Goal: Task Accomplishment & Management: Manage account settings

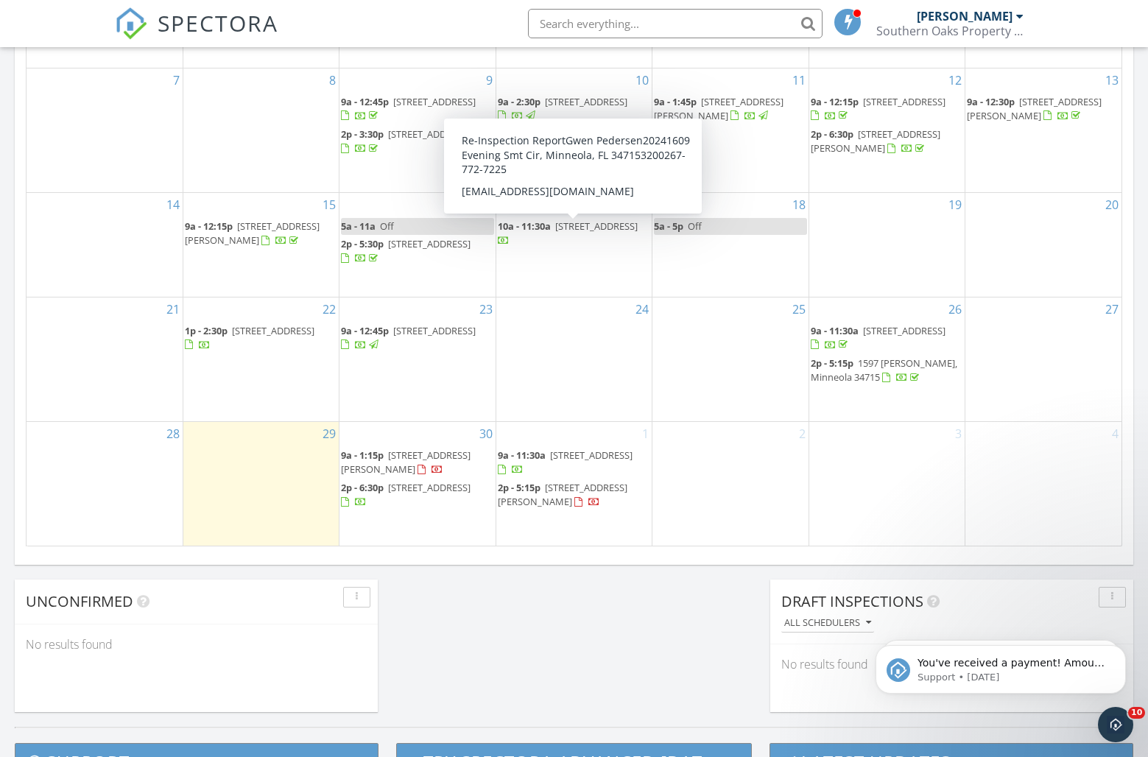
scroll to position [873, 0]
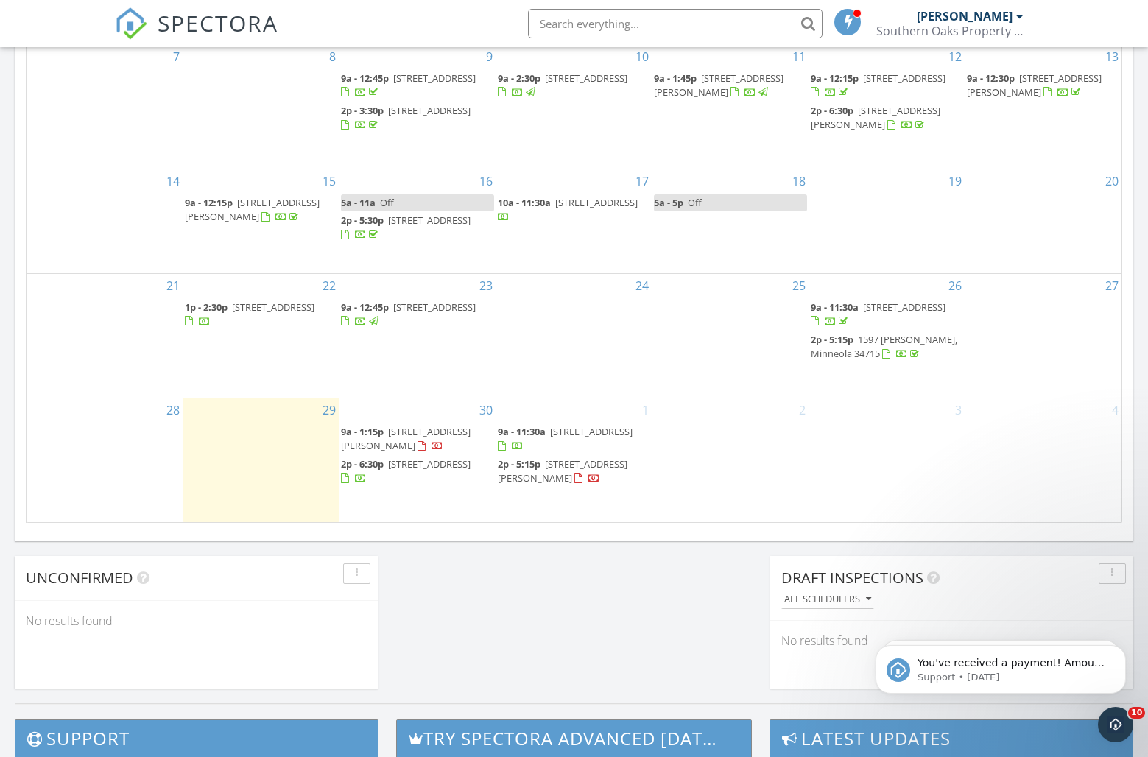
click at [403, 431] on span "[STREET_ADDRESS][PERSON_NAME]" at bounding box center [406, 438] width 130 height 27
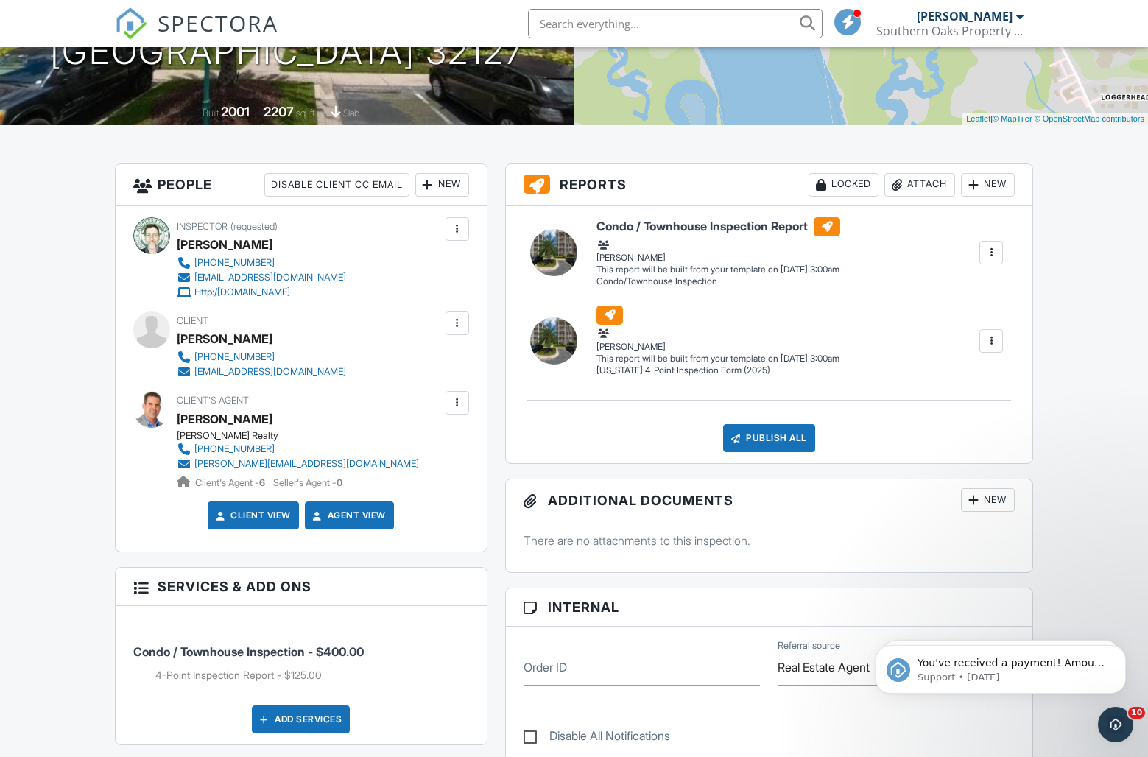
scroll to position [230, 0]
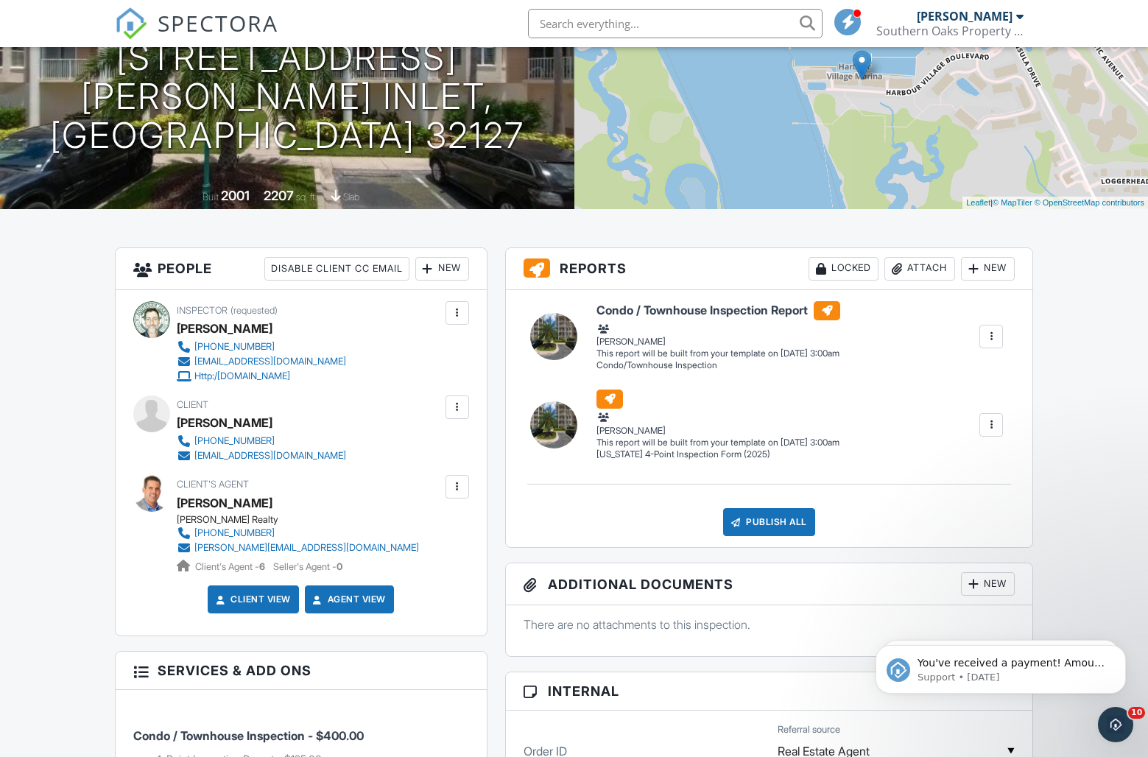
click at [454, 407] on div at bounding box center [457, 407] width 15 height 15
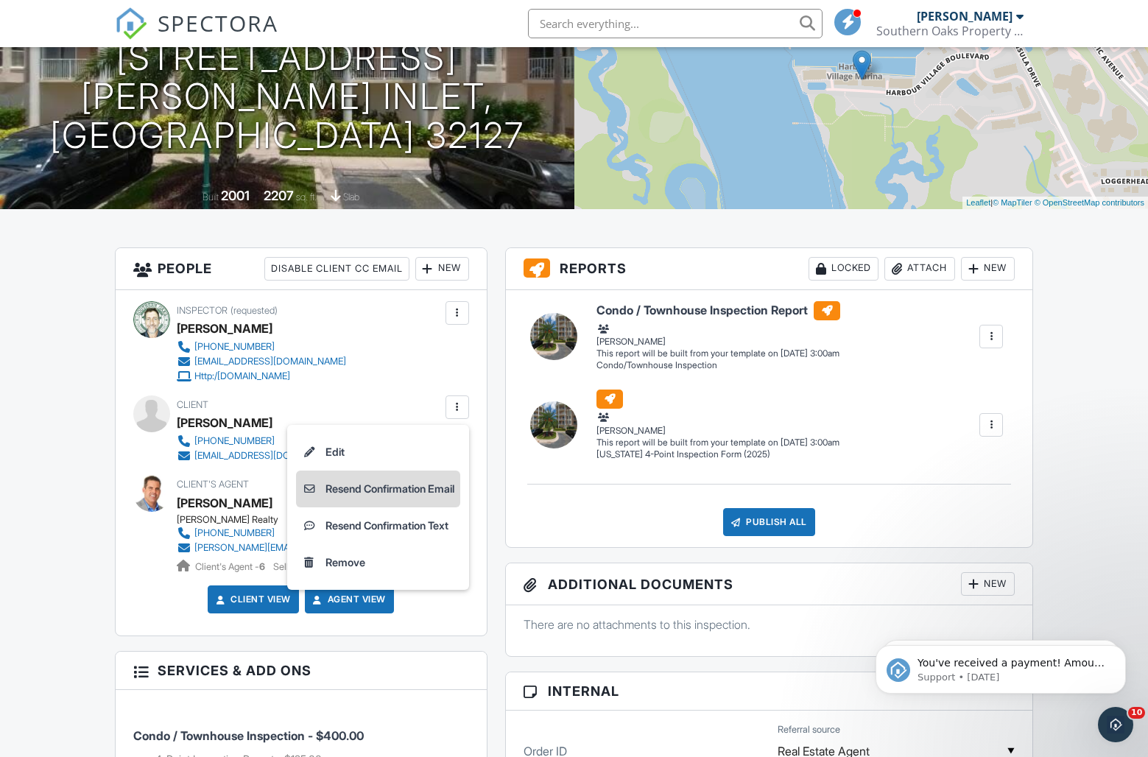
click at [375, 488] on li "Resend Confirmation Email" at bounding box center [378, 489] width 164 height 37
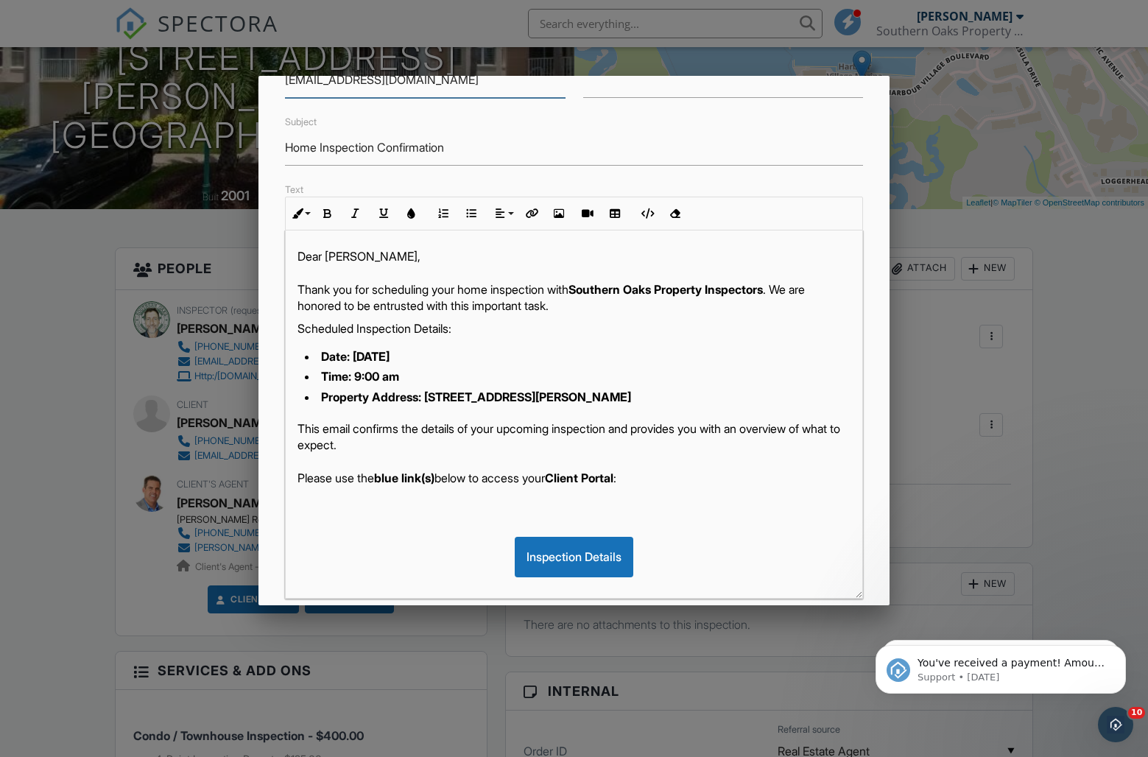
scroll to position [194, 0]
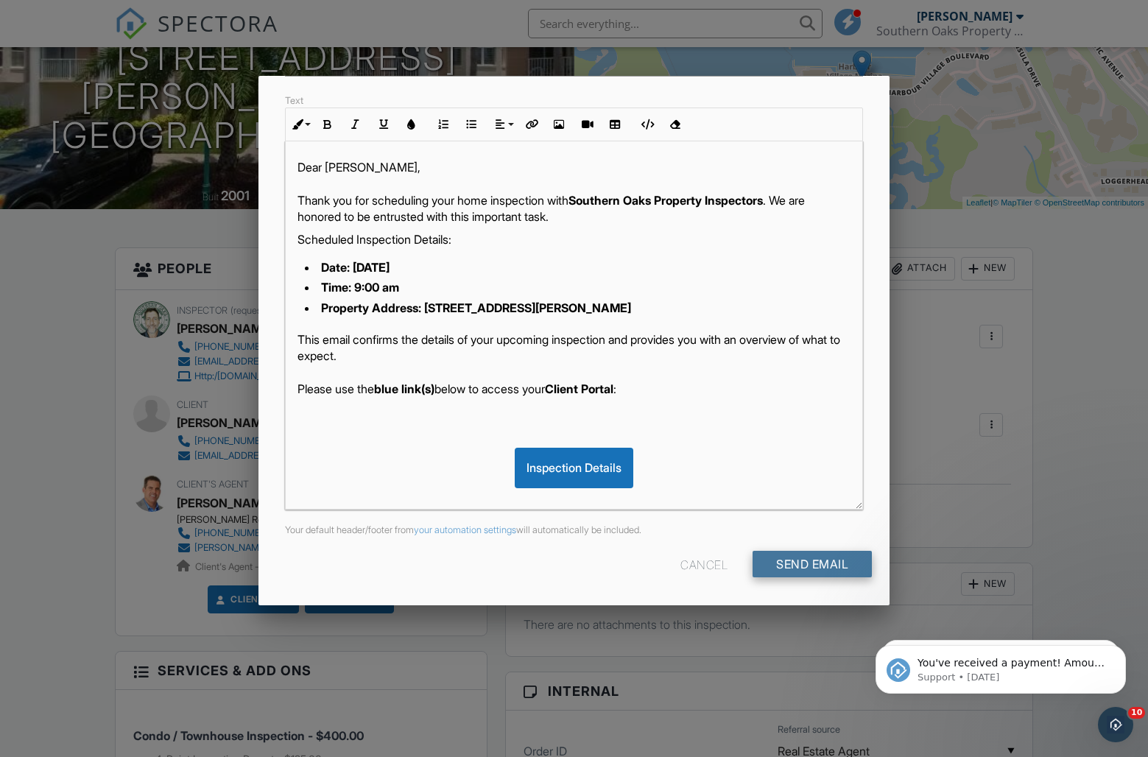
click at [812, 564] on input "Send Email" at bounding box center [812, 564] width 119 height 27
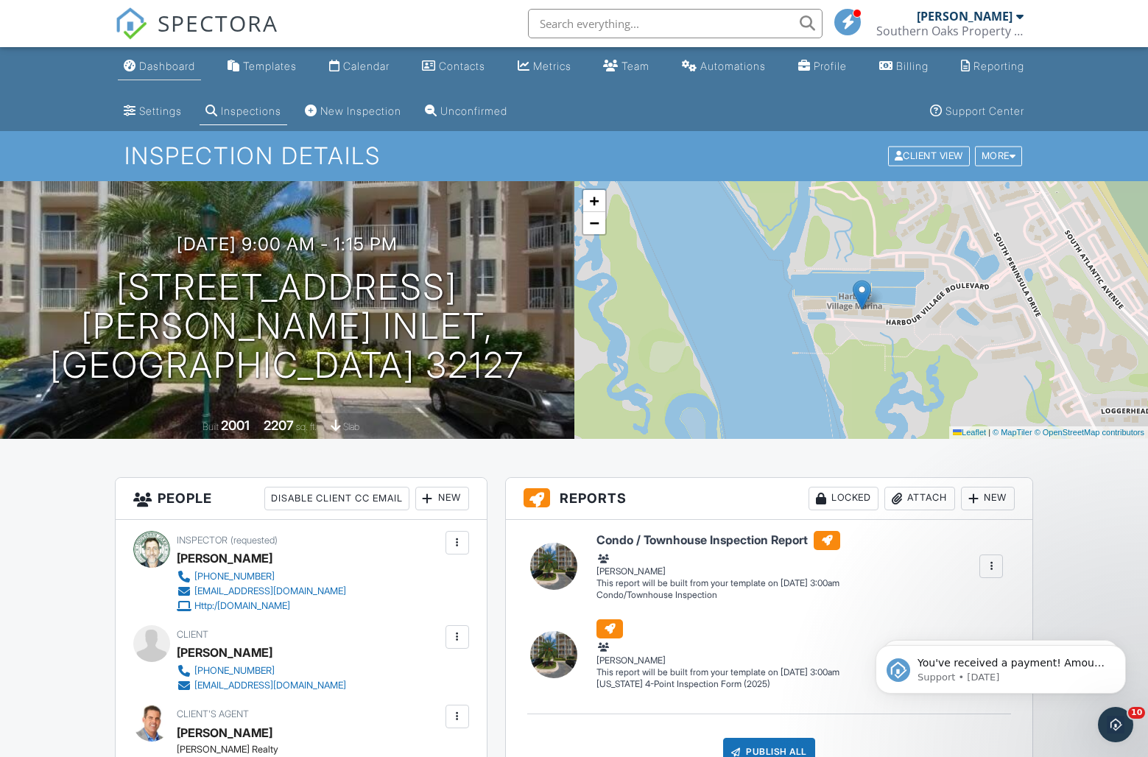
click at [169, 67] on div "Dashboard" at bounding box center [167, 66] width 56 height 13
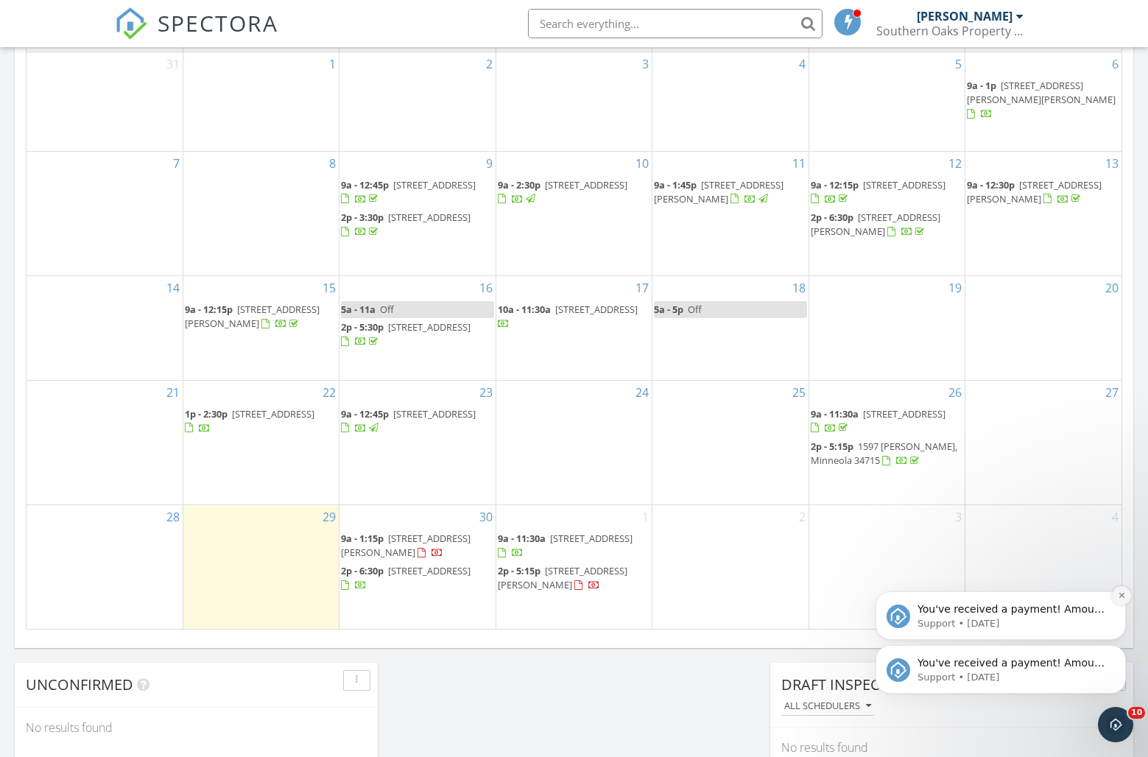
click at [1125, 595] on icon "Dismiss notification" at bounding box center [1122, 595] width 8 height 8
click at [1122, 651] on icon "Dismiss notification" at bounding box center [1122, 649] width 8 height 8
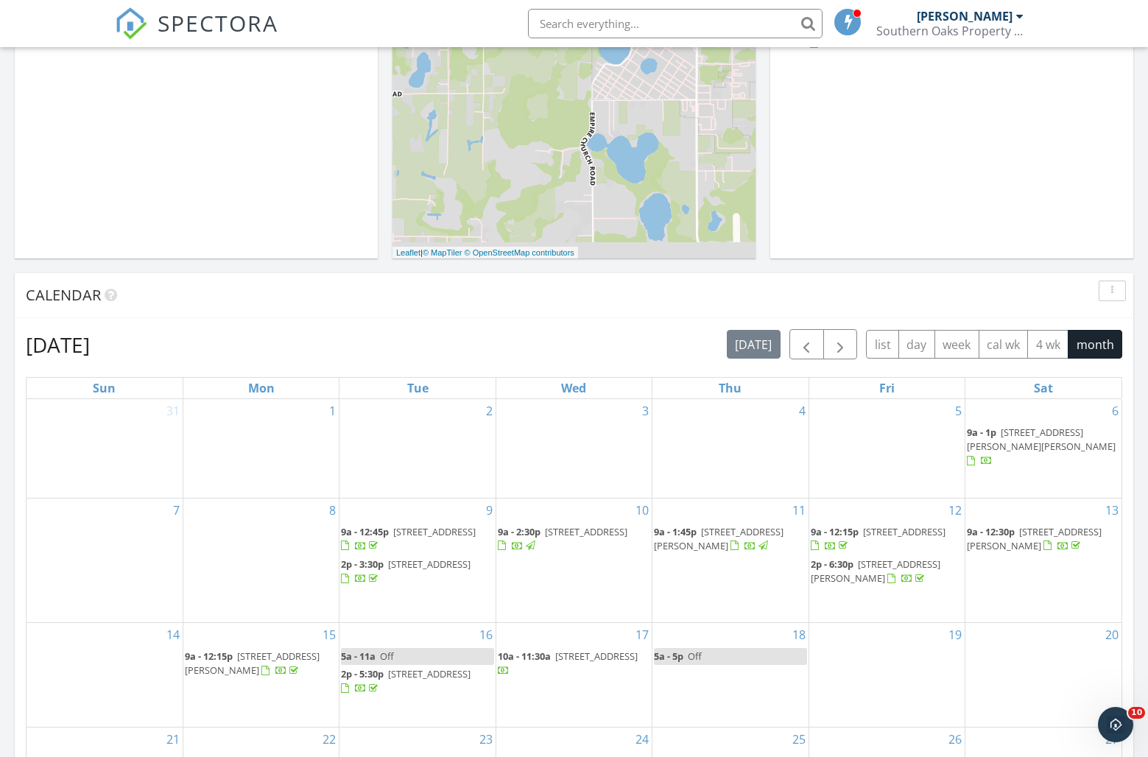
scroll to position [408, 0]
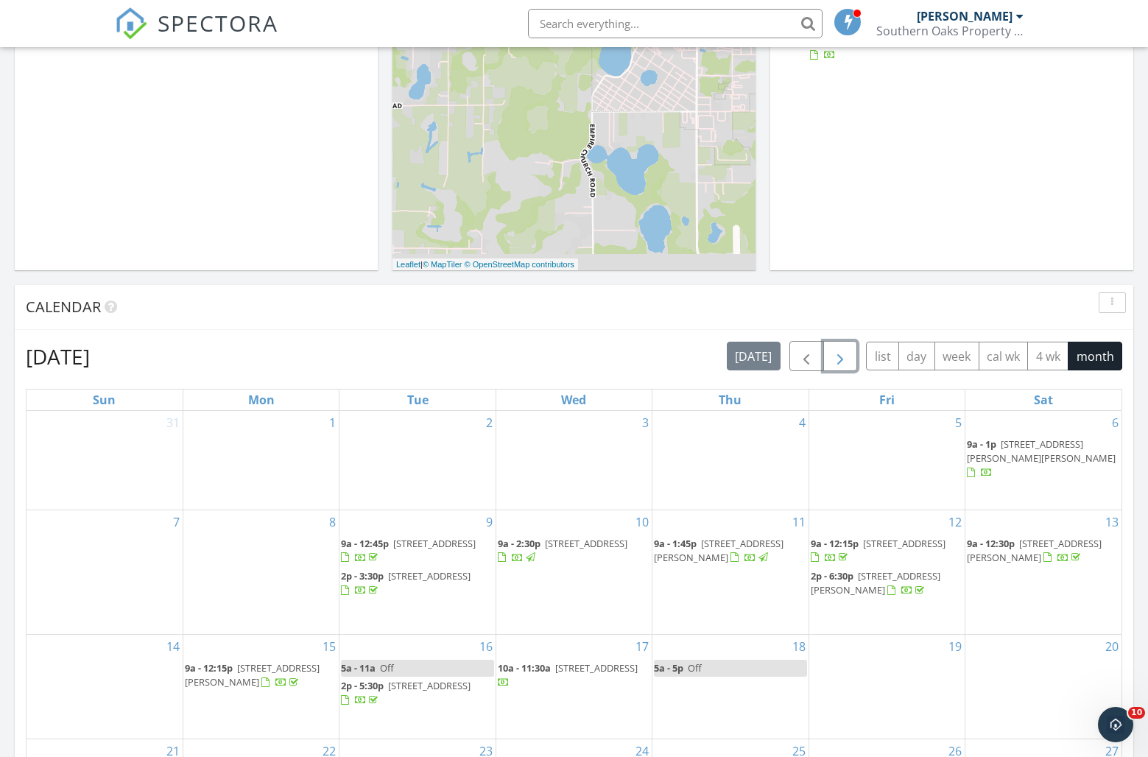
click at [853, 363] on button "button" at bounding box center [840, 356] width 35 height 30
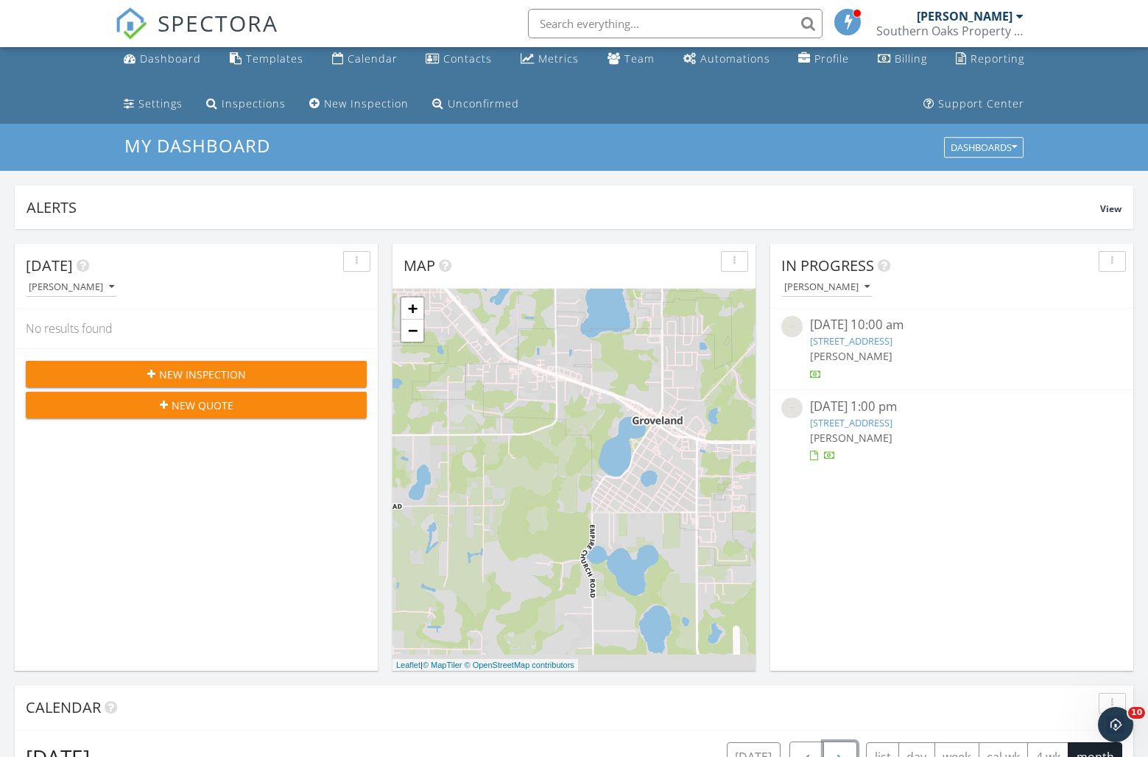
scroll to position [0, 0]
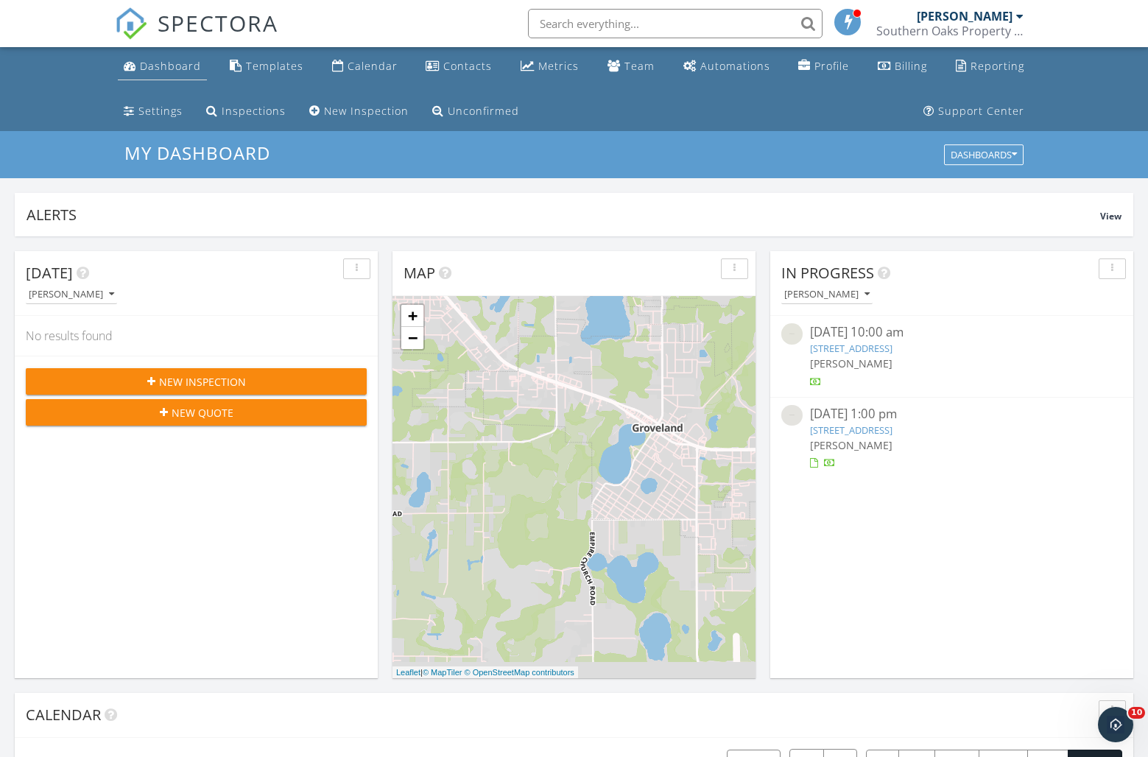
click at [170, 66] on div "Dashboard" at bounding box center [170, 66] width 61 height 14
click at [546, 72] on div "Metrics" at bounding box center [558, 66] width 41 height 14
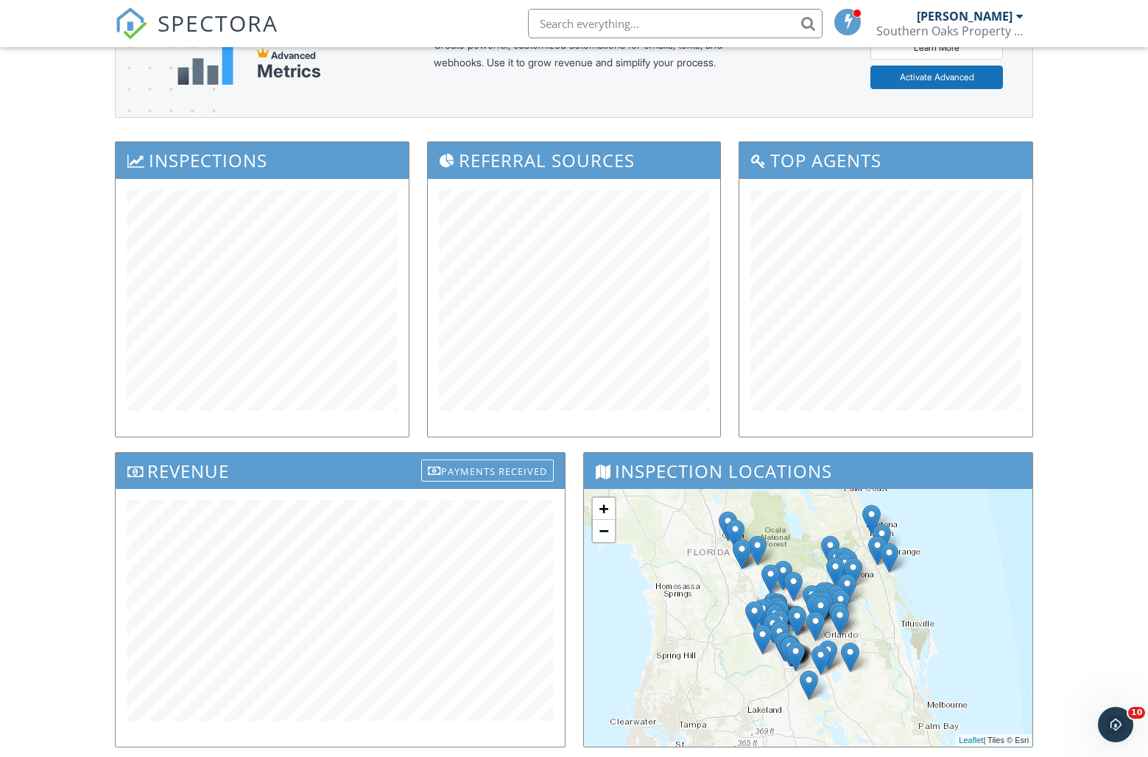
scroll to position [164, 0]
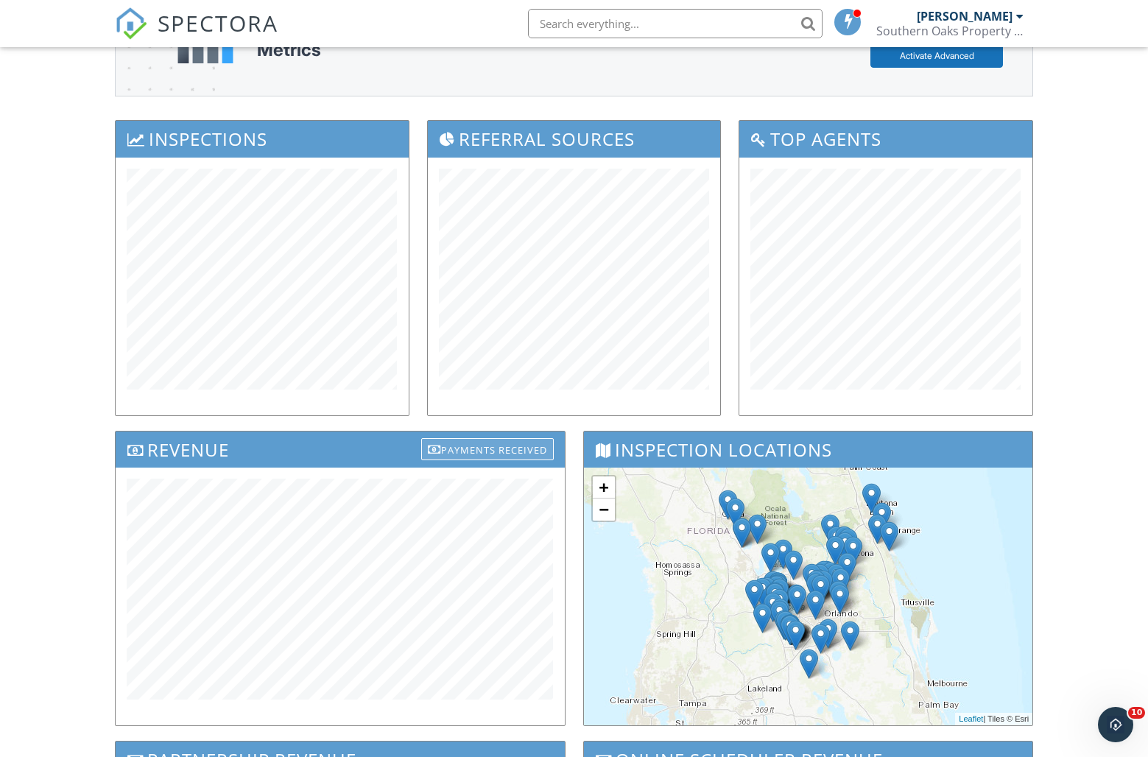
click at [484, 458] on div "Payments Received" at bounding box center [487, 449] width 133 height 22
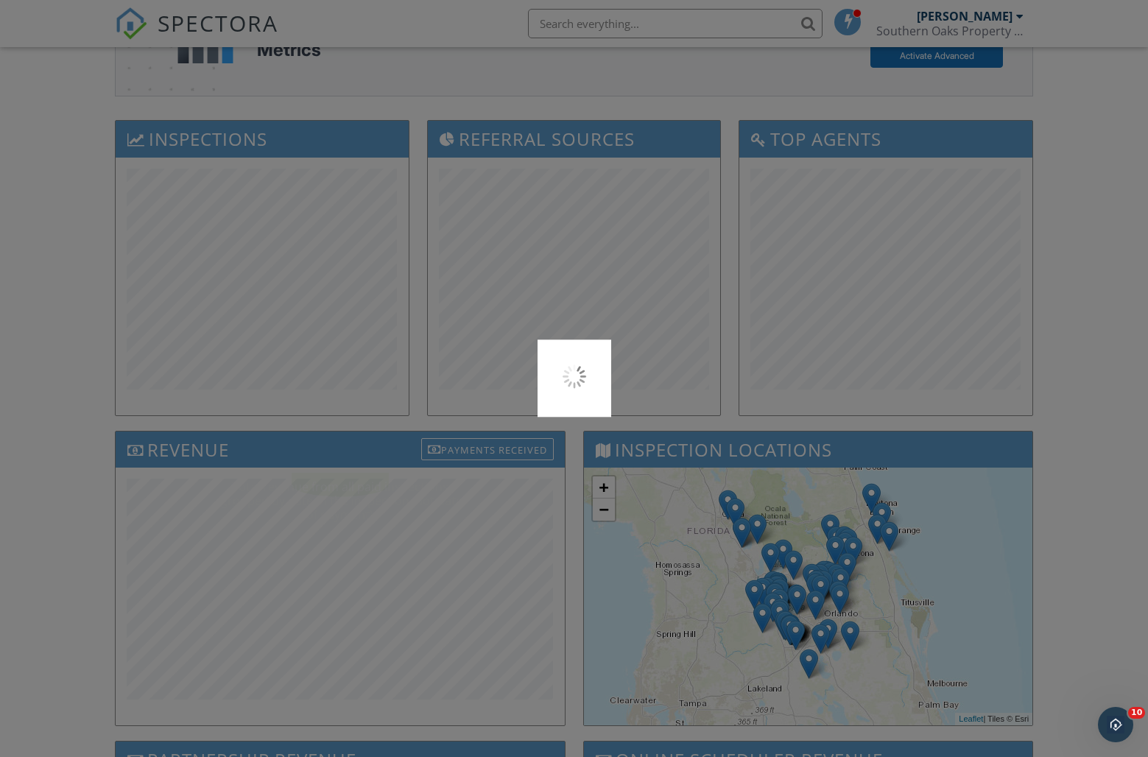
scroll to position [162, 0]
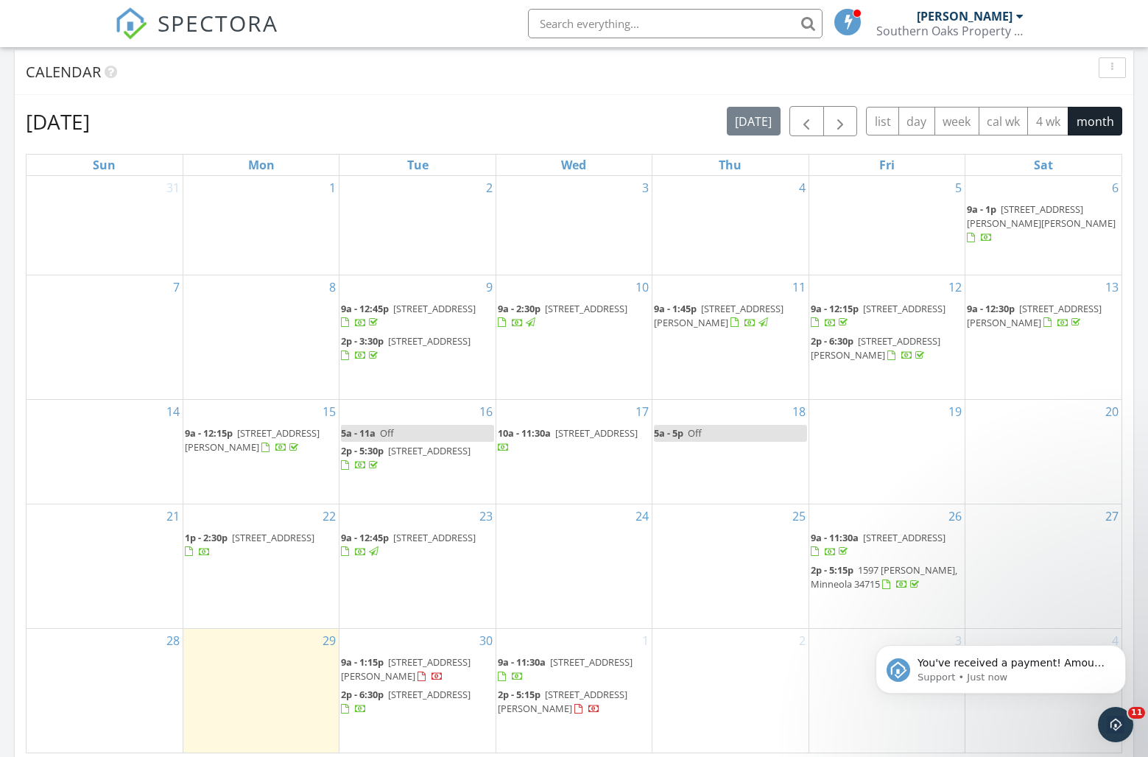
click at [417, 655] on span "[STREET_ADDRESS][PERSON_NAME]" at bounding box center [406, 668] width 130 height 27
